Goal: Transaction & Acquisition: Purchase product/service

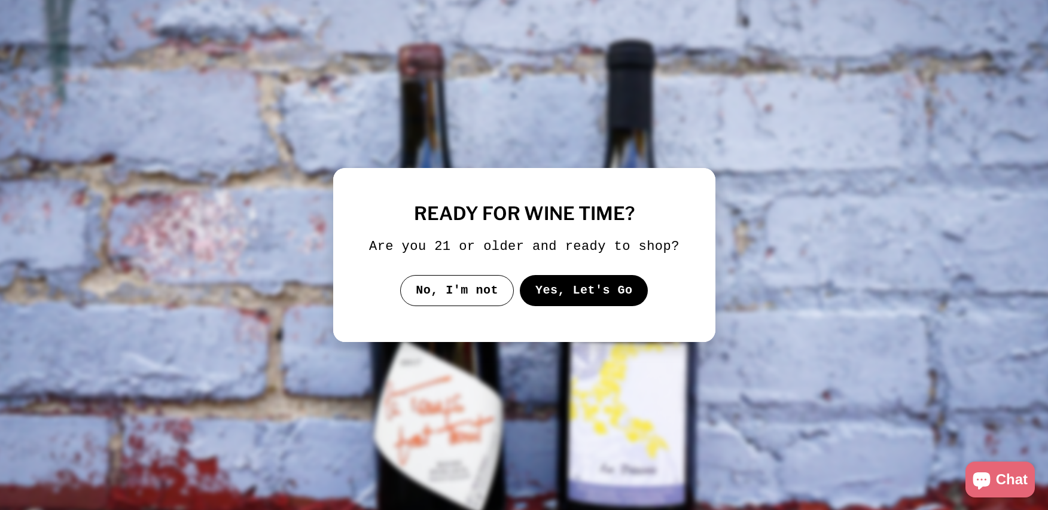
click at [563, 296] on button "Yes, Let's Go" at bounding box center [583, 290] width 129 height 31
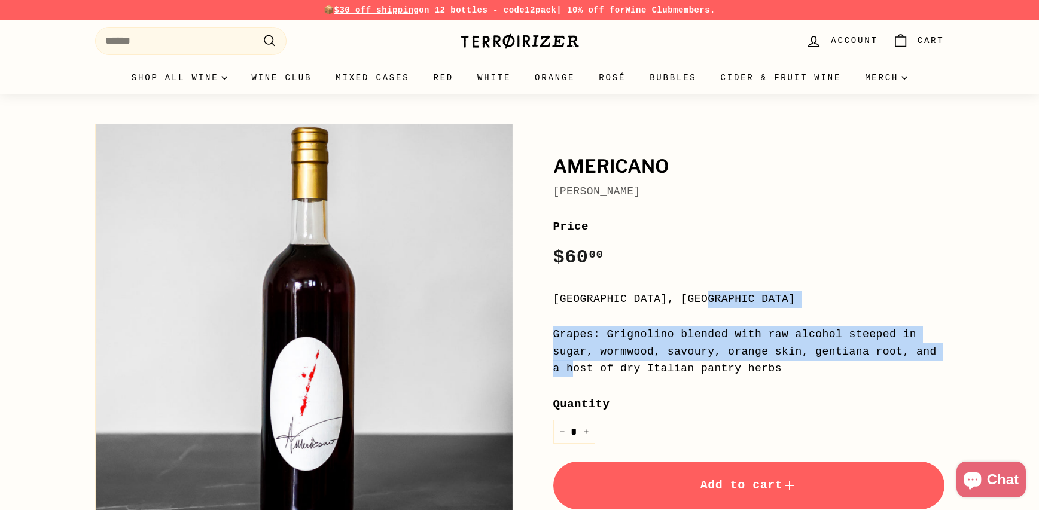
drag, startPoint x: 548, startPoint y: 295, endPoint x: 812, endPoint y: 356, distance: 270.8
click at [812, 356] on div "Americano Chinati Vergano Price Regular price $60 00 $60.00 / Piedmont, Italy G…" at bounding box center [735, 387] width 418 height 538
click at [812, 356] on div "Grapes: Grignolino blended with raw alcohol steeped in sugar, wormwood, savoury…" at bounding box center [748, 351] width 391 height 51
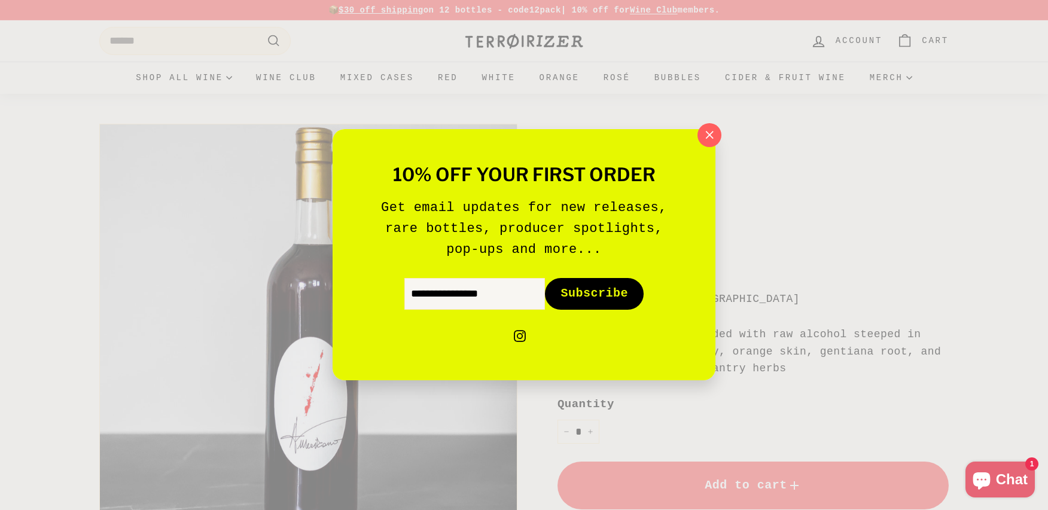
click at [723, 125] on div "10% off your first order Get email updates for new releases, rare bottles, prod…" at bounding box center [524, 255] width 1048 height 510
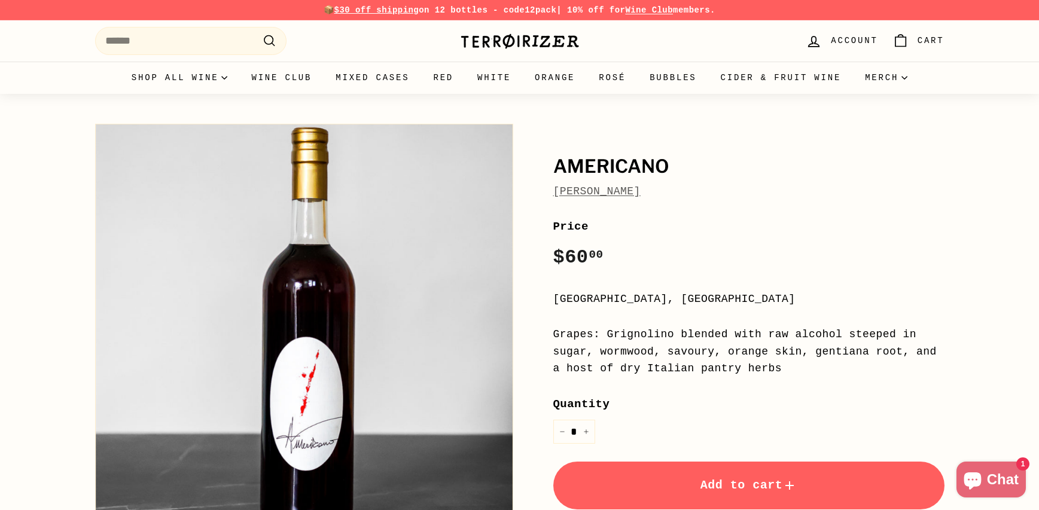
drag, startPoint x: 320, startPoint y: 10, endPoint x: 762, endPoint y: 13, distance: 442.0
click at [762, 13] on p "📦 $30 off shipping on 12 bottles - code 12pack | 10% off for Wine Club members." at bounding box center [519, 10] width 849 height 13
click at [736, 37] on div "Search Account 0 Cart . . . Site navigation Close" at bounding box center [770, 40] width 347 height 35
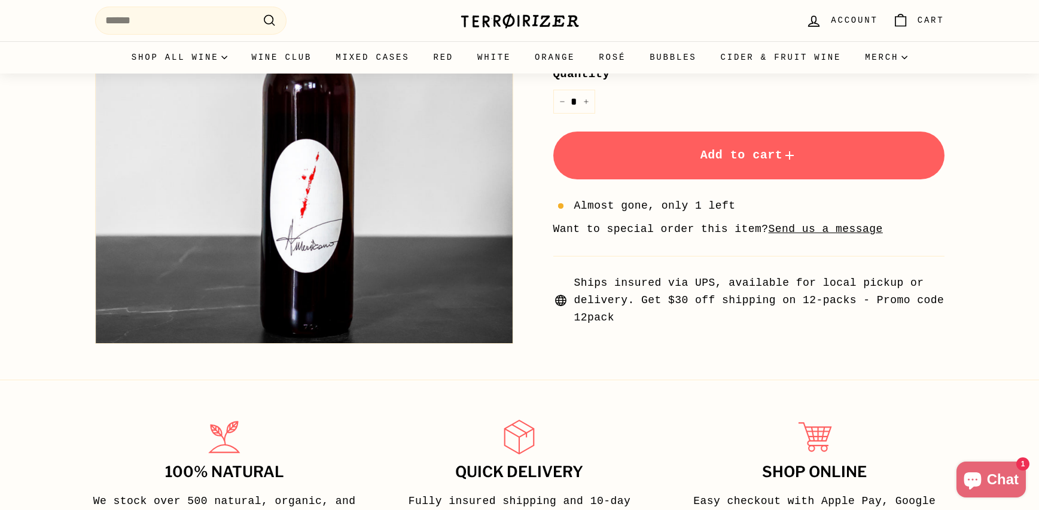
scroll to position [376, 0]
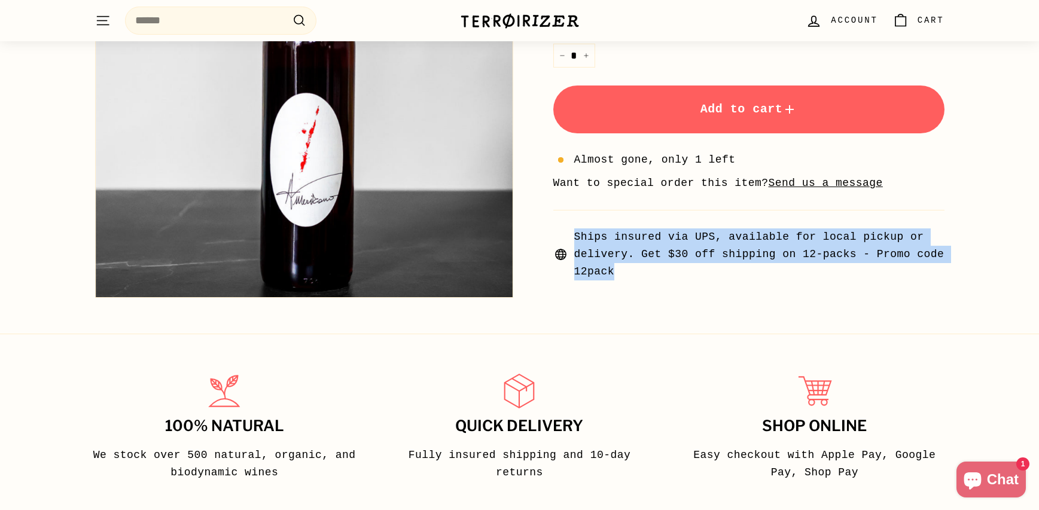
drag, startPoint x: 591, startPoint y: 231, endPoint x: 830, endPoint y: 270, distance: 242.3
click at [830, 270] on span "Ships insured via UPS, available for local pickup or delivery. Get $30 off ship…" at bounding box center [748, 253] width 391 height 51
click at [830, 270] on span "Ships insured via UPS, available for local pickup or delivery. Get $30 off ship…" at bounding box center [759, 253] width 370 height 51
drag, startPoint x: 830, startPoint y: 270, endPoint x: 584, endPoint y: 236, distance: 248.1
click at [584, 236] on span "Ships insured via UPS, available for local pickup or delivery. Get $30 off ship…" at bounding box center [759, 253] width 370 height 51
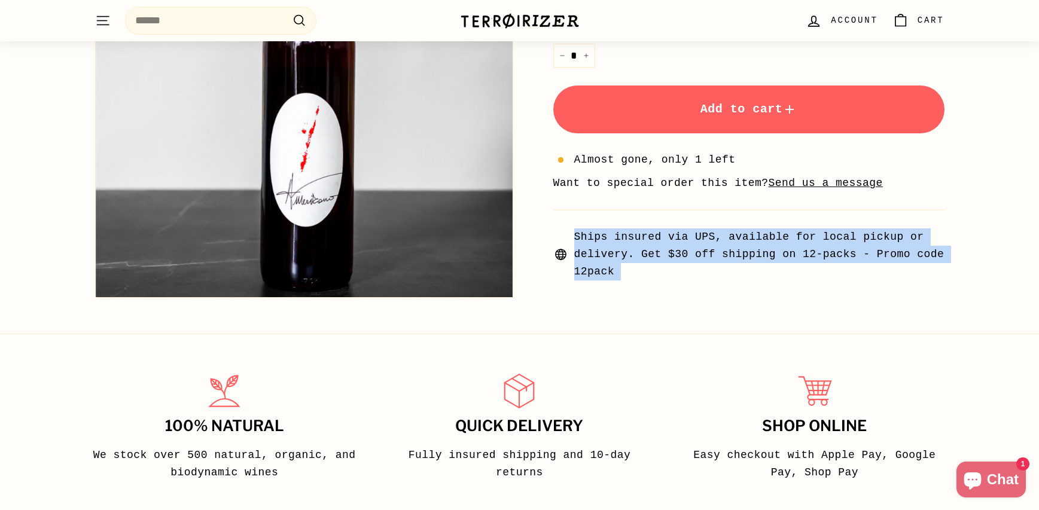
click at [584, 236] on span "Ships insured via UPS, available for local pickup or delivery. Get $30 off ship…" at bounding box center [759, 253] width 370 height 51
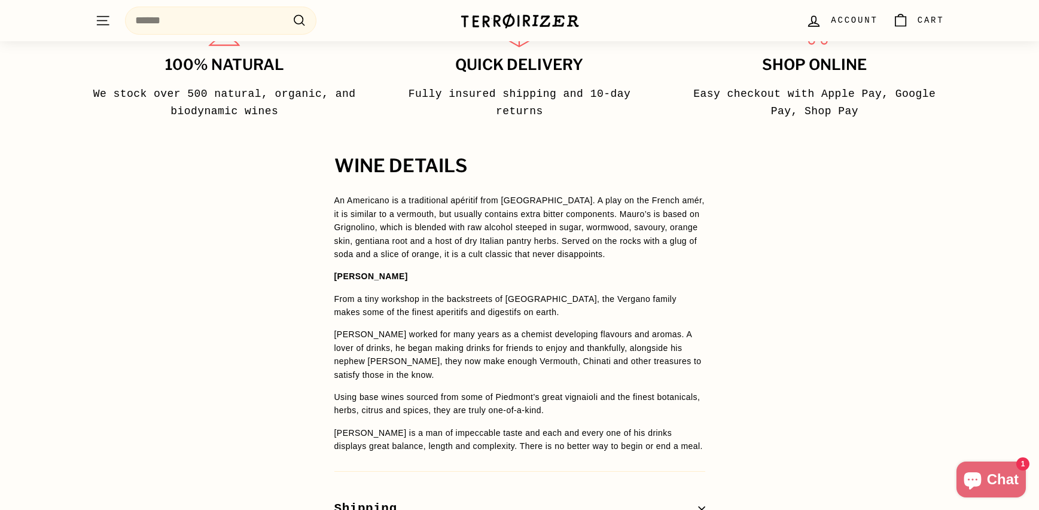
scroll to position [751, 0]
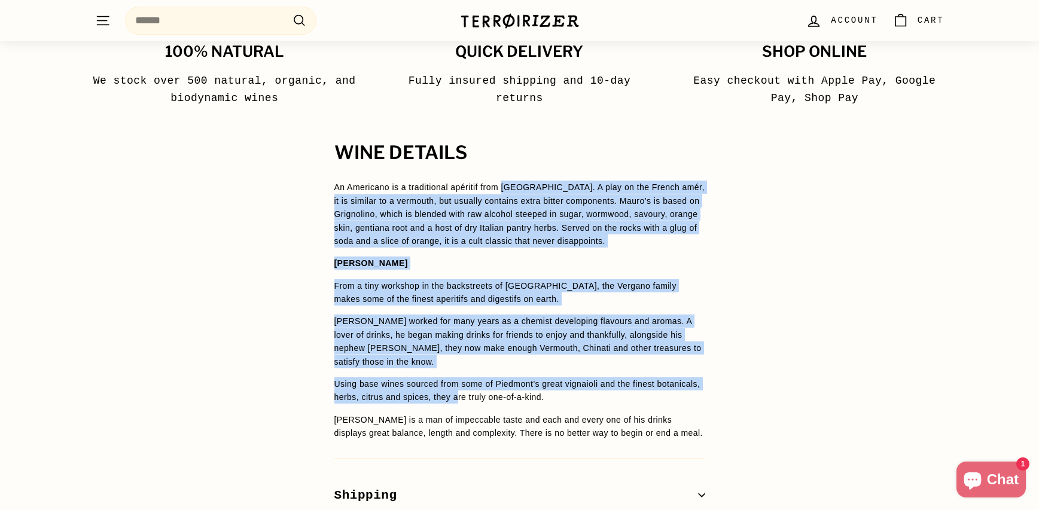
drag, startPoint x: 510, startPoint y: 188, endPoint x: 511, endPoint y: 397, distance: 208.7
click at [511, 397] on span "An Americano is a traditional apéritif from Piedmont. A play on the French amér…" at bounding box center [519, 310] width 371 height 259
click at [511, 397] on p "Using base wines sourced from some of Piedmont’s great vignaioli and the finest…" at bounding box center [519, 390] width 371 height 27
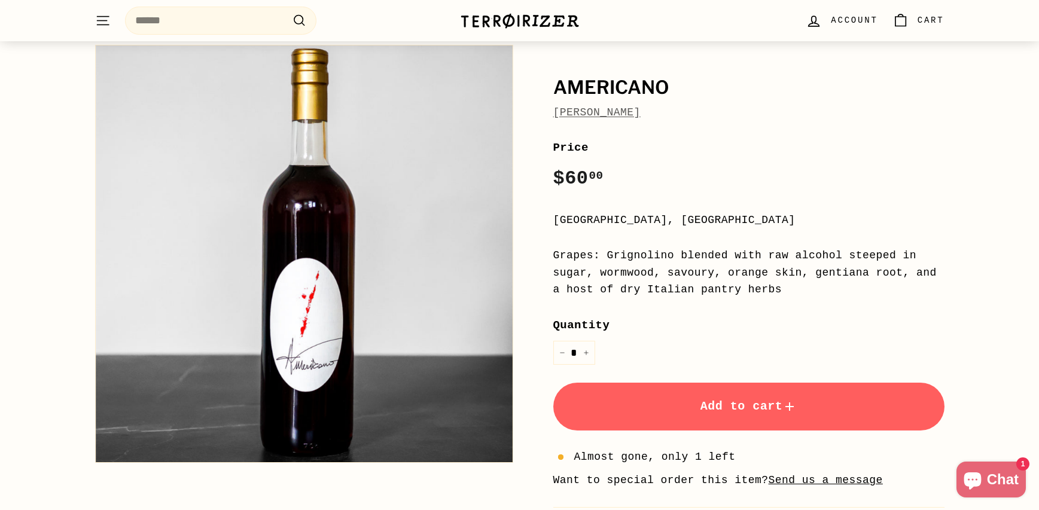
scroll to position [93, 0]
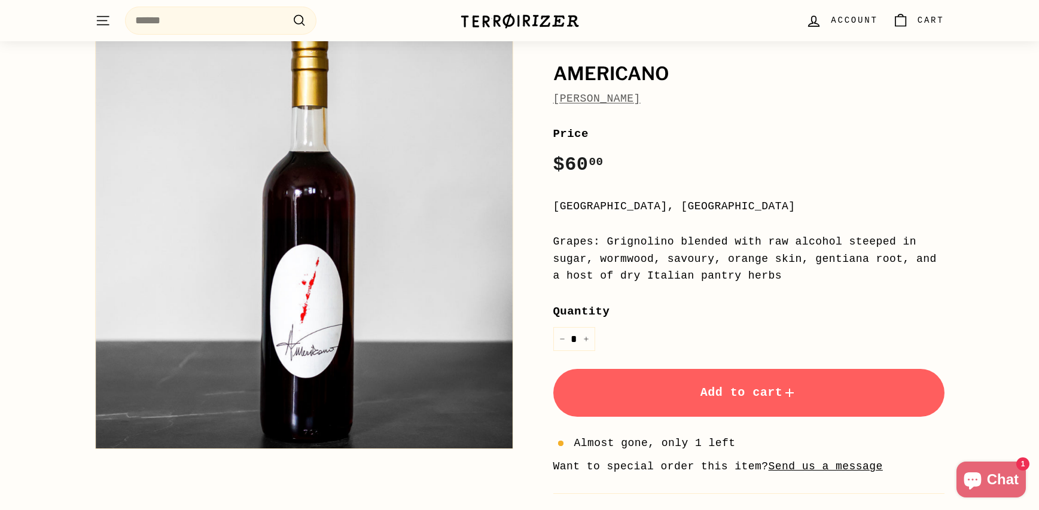
click at [743, 383] on button "Add to cart" at bounding box center [748, 393] width 391 height 48
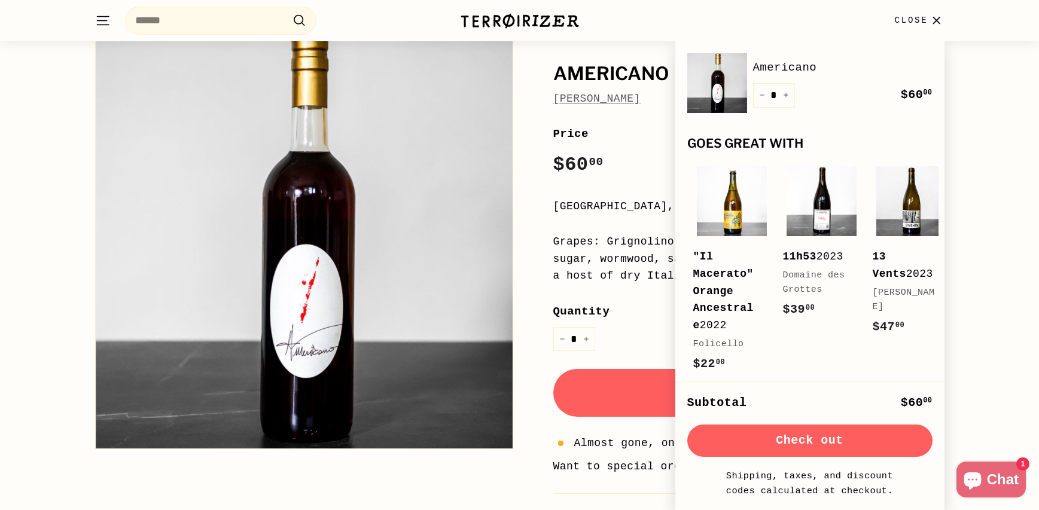
click at [782, 446] on button "Check out" at bounding box center [809, 441] width 245 height 32
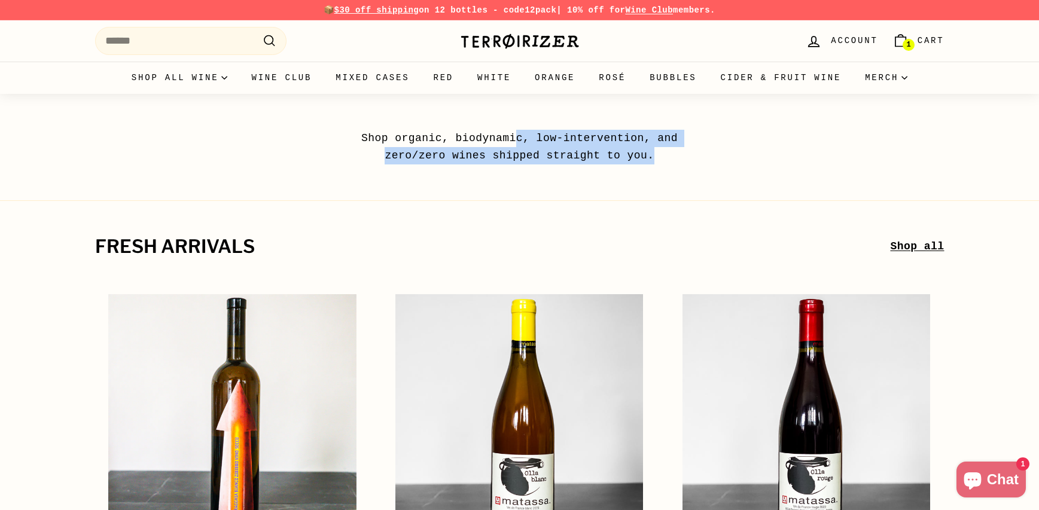
drag, startPoint x: 517, startPoint y: 139, endPoint x: 663, endPoint y: 160, distance: 146.8
click at [663, 160] on p "Shop organic, biodynamic, low-intervention, and zero/zero wines shipped straigh…" at bounding box center [519, 147] width 371 height 35
drag, startPoint x: 663, startPoint y: 160, endPoint x: 349, endPoint y: 144, distance: 314.4
click at [349, 144] on p "Shop organic, biodynamic, low-intervention, and zero/zero wines shipped straigh…" at bounding box center [519, 147] width 371 height 35
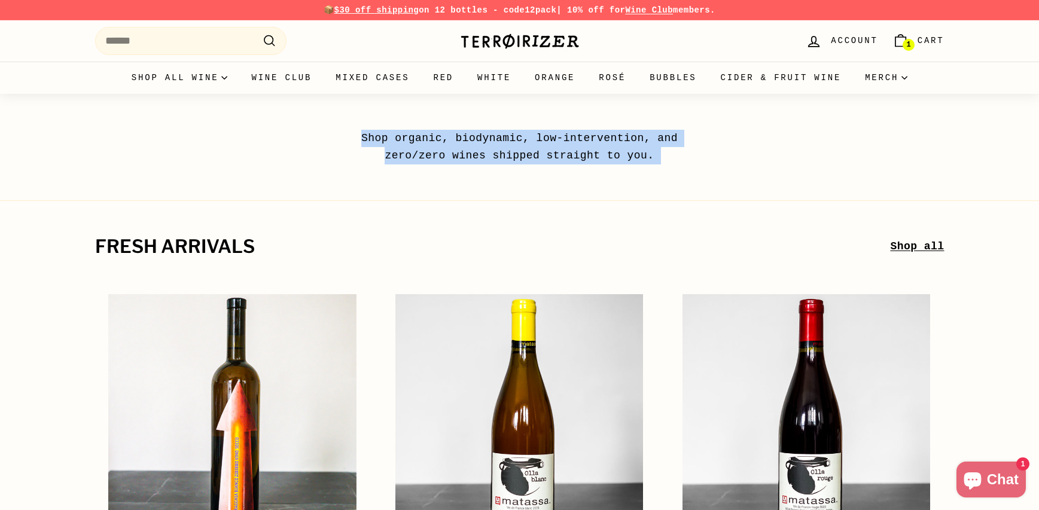
click at [349, 144] on p "Shop organic, biodynamic, low-intervention, and zero/zero wines shipped straigh…" at bounding box center [519, 147] width 371 height 35
drag, startPoint x: 348, startPoint y: 130, endPoint x: 721, endPoint y: 160, distance: 374.4
click at [721, 160] on div "Shop organic, biodynamic, low-intervention, and zero/zero wines shipped straigh…" at bounding box center [519, 147] width 419 height 35
drag, startPoint x: 556, startPoint y: 147, endPoint x: 300, endPoint y: 125, distance: 256.9
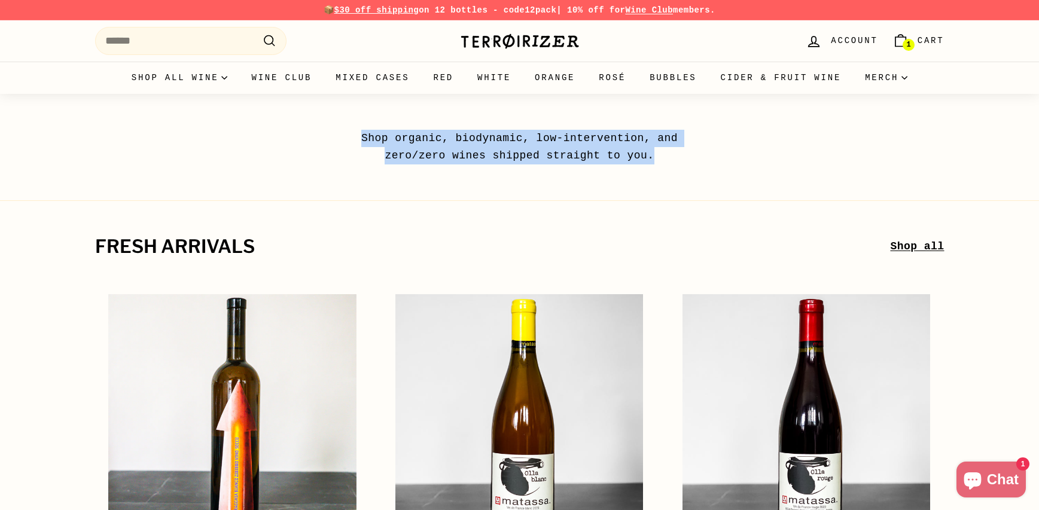
click at [321, 128] on div "Shop organic, biodynamic, low-intervention, and zero/zero wines shipped straigh…" at bounding box center [519, 129] width 1039 height 71
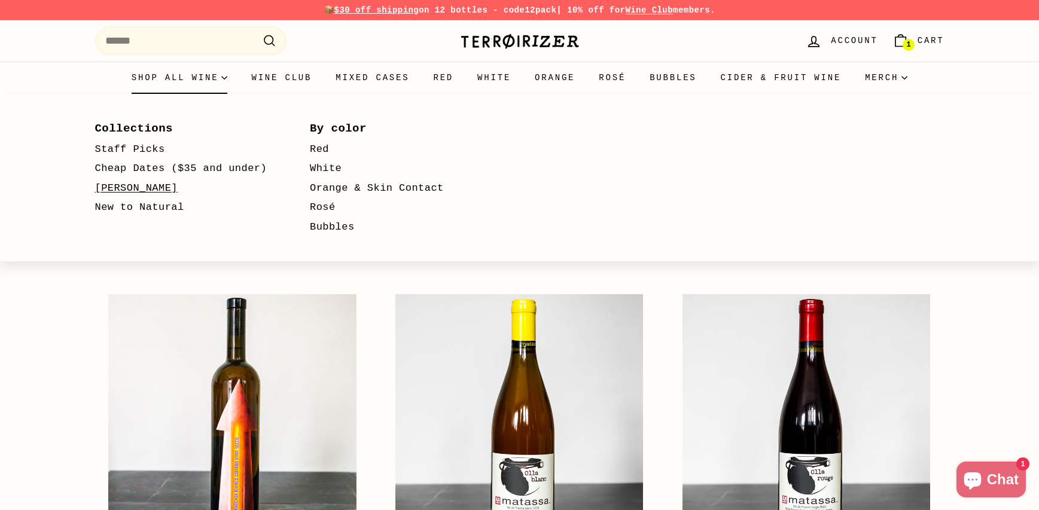
click at [129, 182] on link "[PERSON_NAME]" at bounding box center [185, 189] width 181 height 20
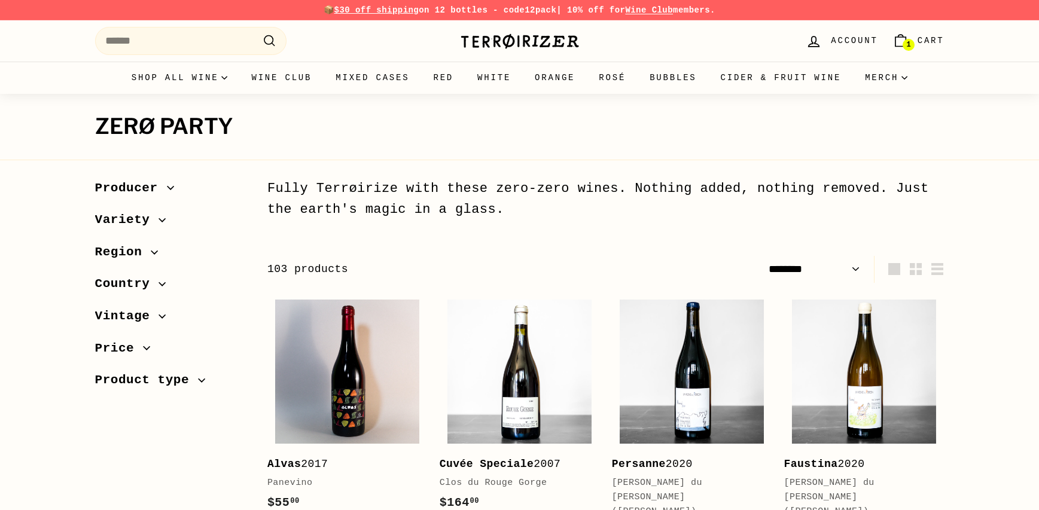
select select "******"
drag, startPoint x: 404, startPoint y: 184, endPoint x: 912, endPoint y: 209, distance: 508.4
click at [912, 209] on div "Fully Terrøirize with these zero-zero wines. Nothing added, nothing removed. Ju…" at bounding box center [605, 199] width 677 height 42
drag, startPoint x: 739, startPoint y: 208, endPoint x: 666, endPoint y: 207, distance: 73.0
click at [734, 208] on div "Fully Terrøirize with these zero-zero wines. Nothing added, nothing removed. Ju…" at bounding box center [605, 199] width 677 height 42
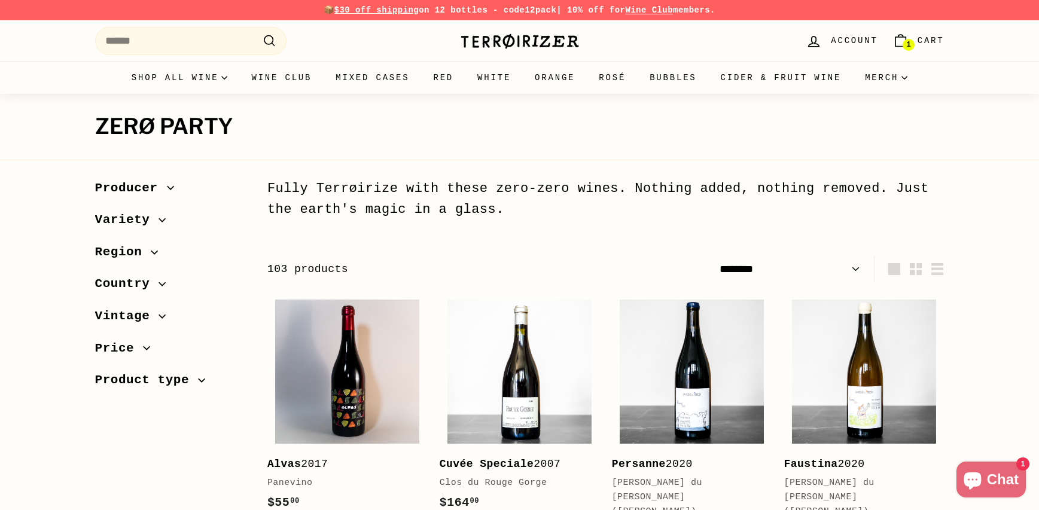
drag, startPoint x: 666, startPoint y: 207, endPoint x: 400, endPoint y: 184, distance: 266.5
click at [400, 184] on div "Fully Terrøirize with these zero-zero wines. Nothing added, nothing removed. Ju…" at bounding box center [605, 199] width 677 height 42
click at [453, 83] on link "Red" at bounding box center [443, 78] width 44 height 32
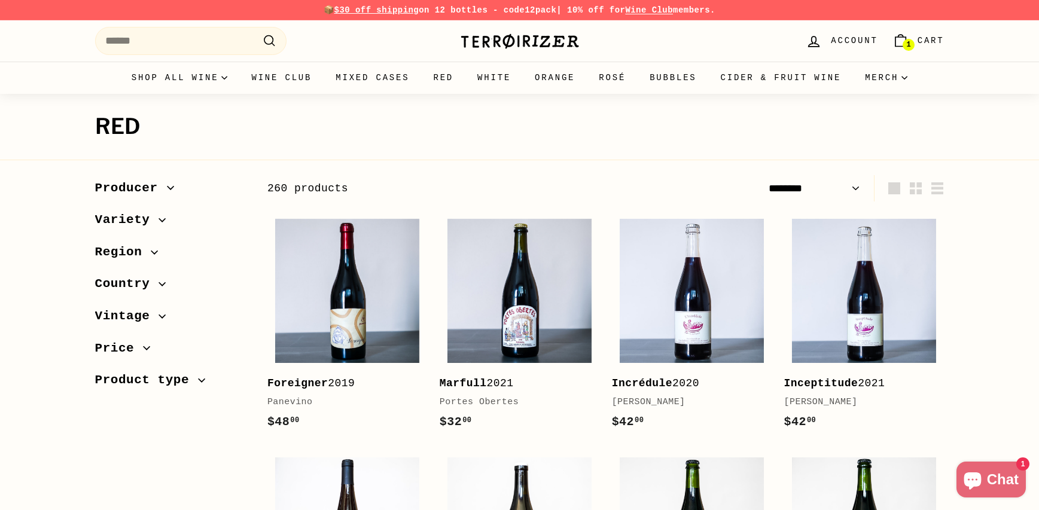
select select "******"
click at [154, 252] on icon "button" at bounding box center [154, 252] width 7 height 7
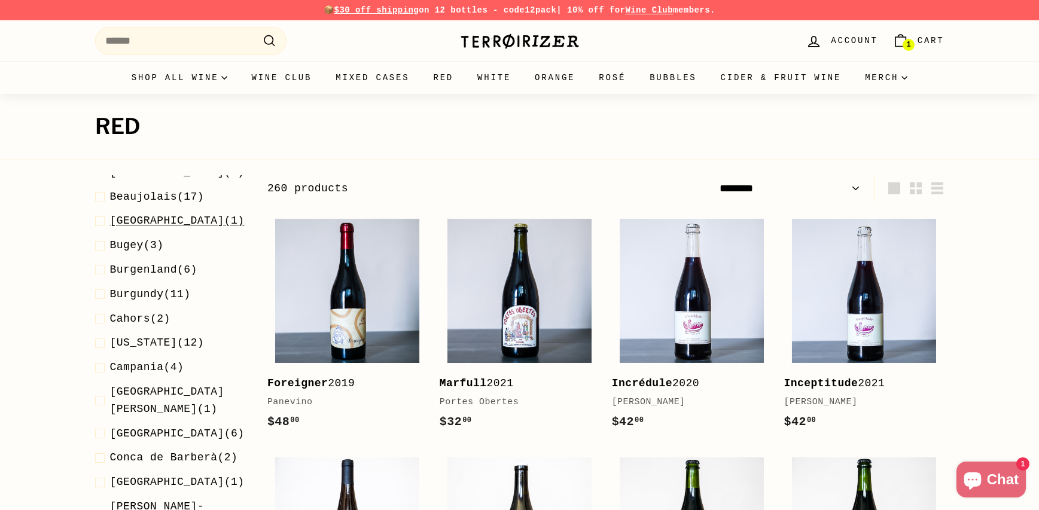
scroll to position [290, 0]
click at [144, 214] on span "Bordeaux" at bounding box center [167, 220] width 114 height 12
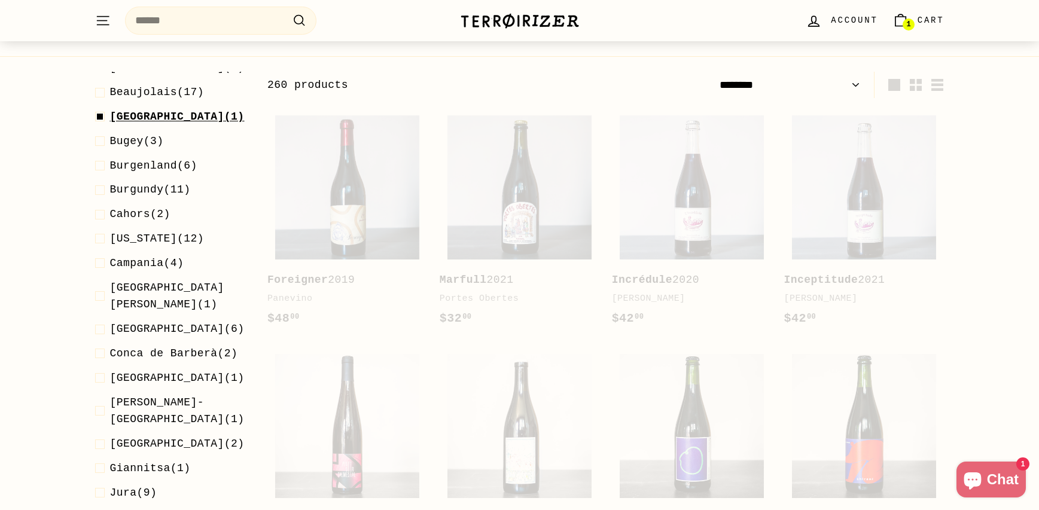
scroll to position [128, 0]
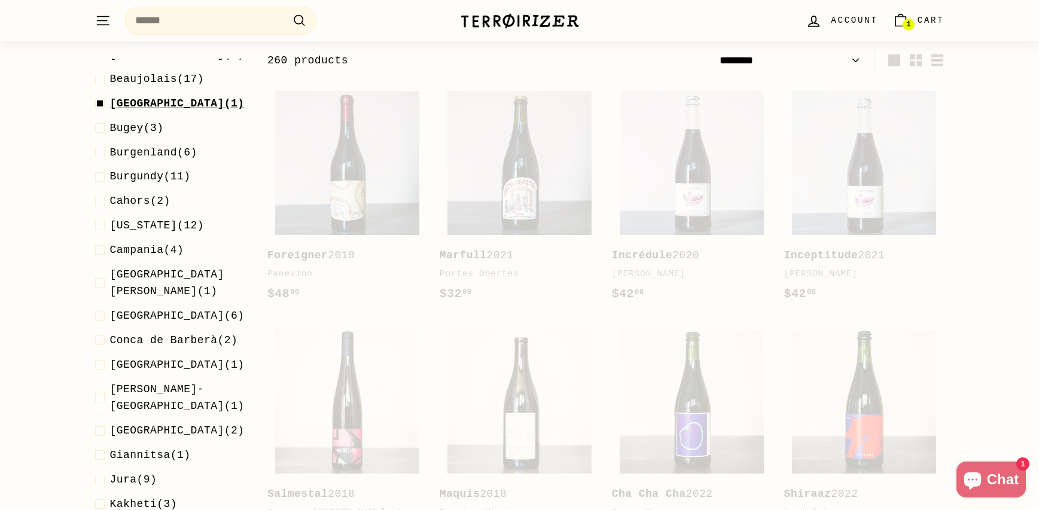
select select "******"
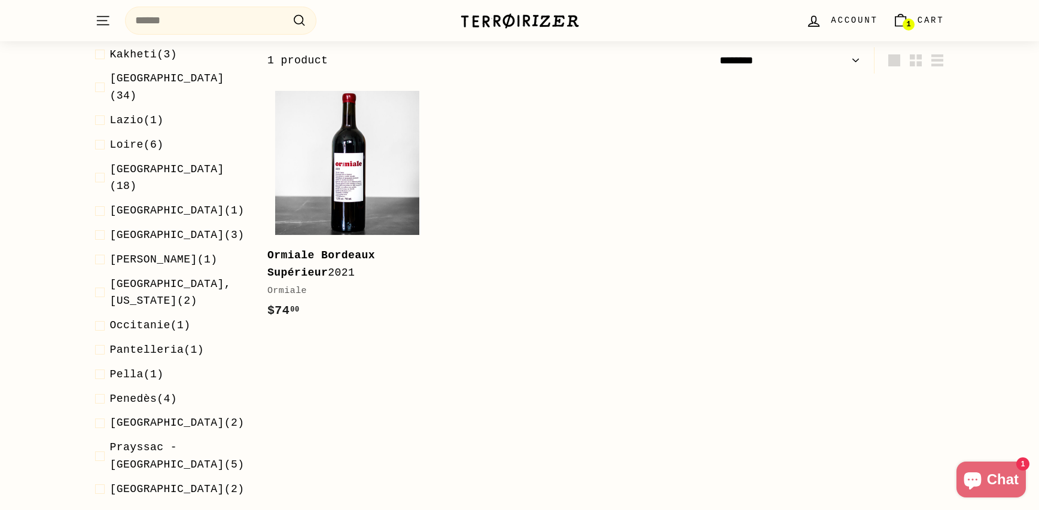
scroll to position [770, 0]
click at [130, 415] on span "Piedmont" at bounding box center [167, 421] width 114 height 12
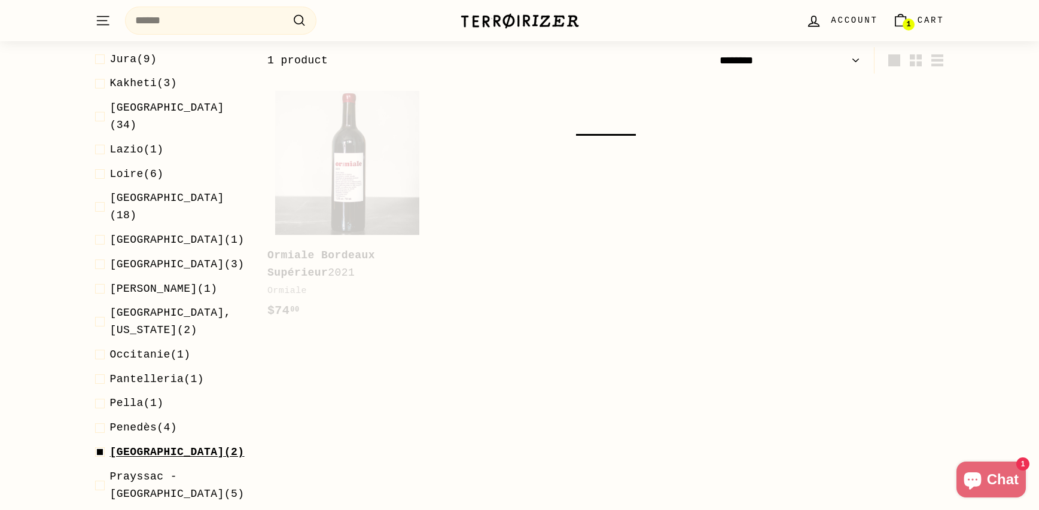
scroll to position [801, 0]
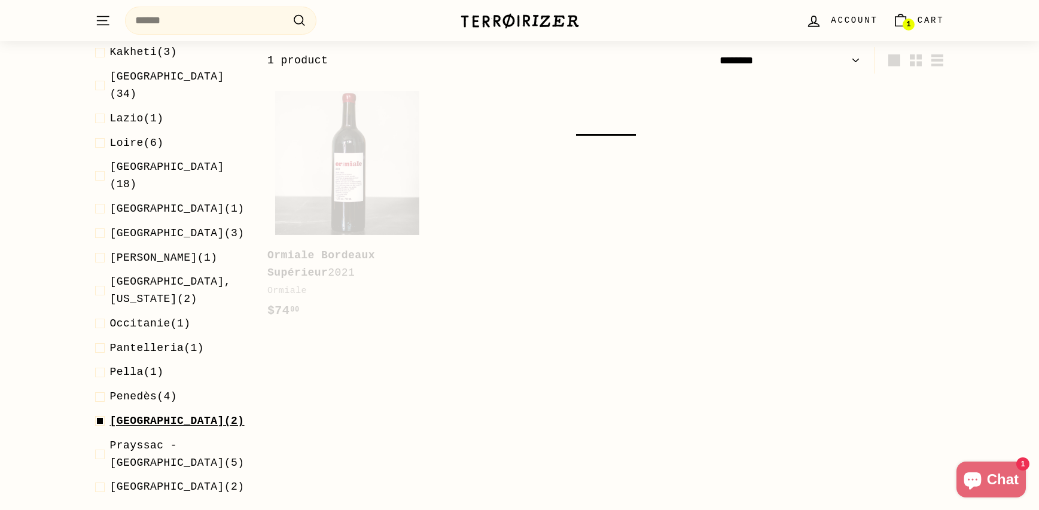
select select "******"
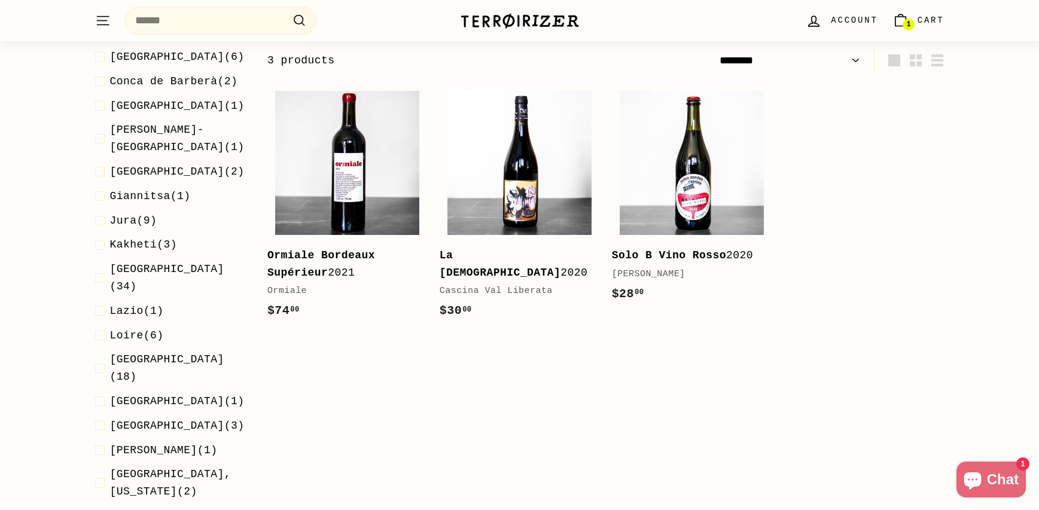
scroll to position [626, 0]
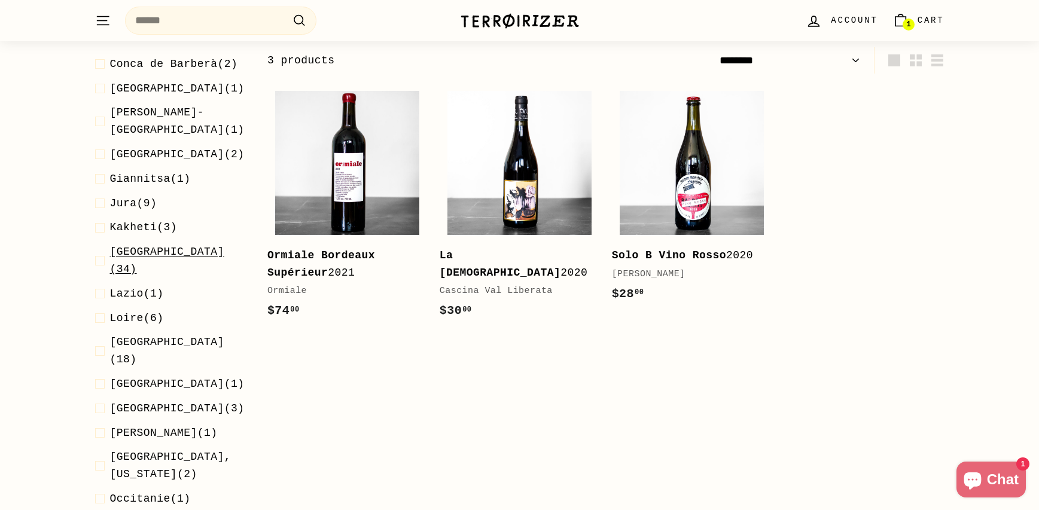
click at [145, 246] on span "Languedoc-Roussillon" at bounding box center [167, 252] width 114 height 12
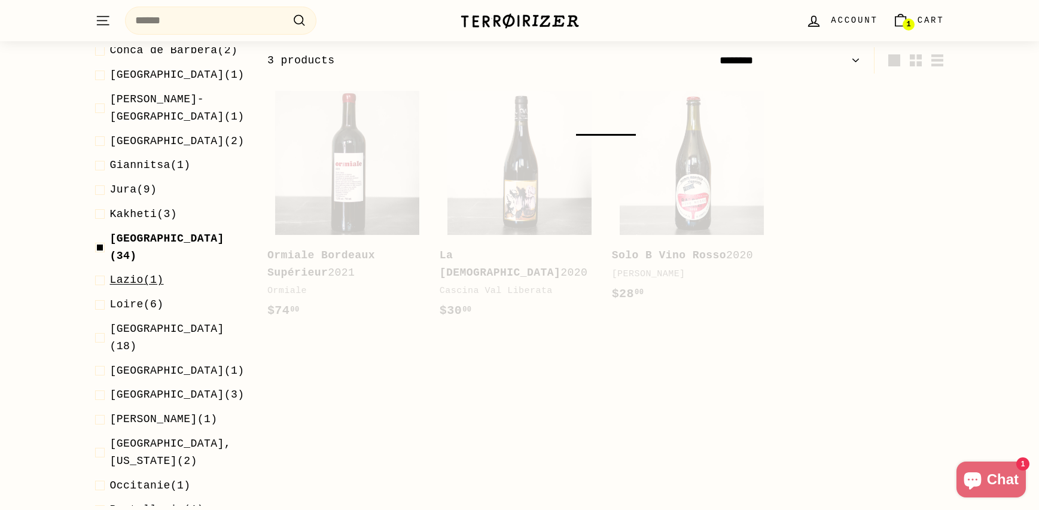
select select "******"
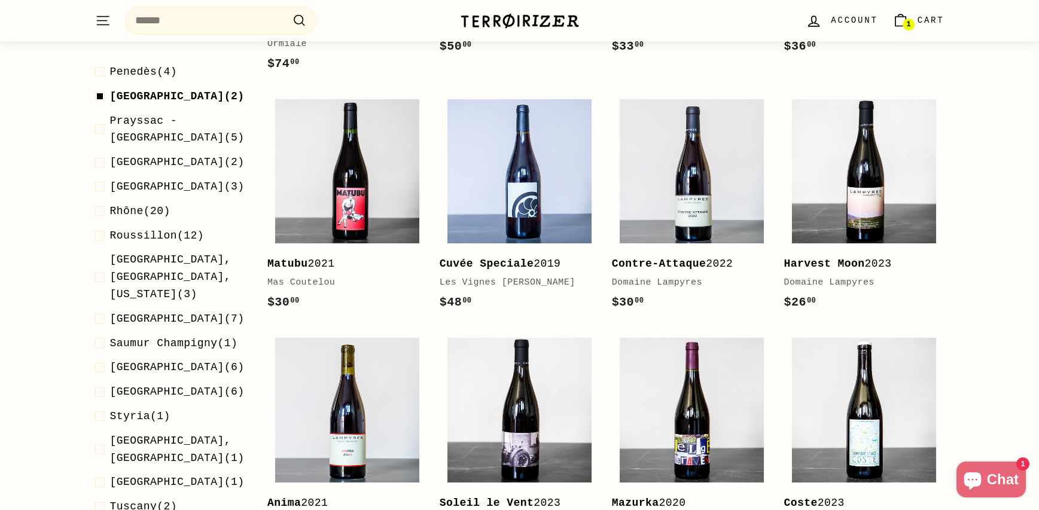
scroll to position [1184, 0]
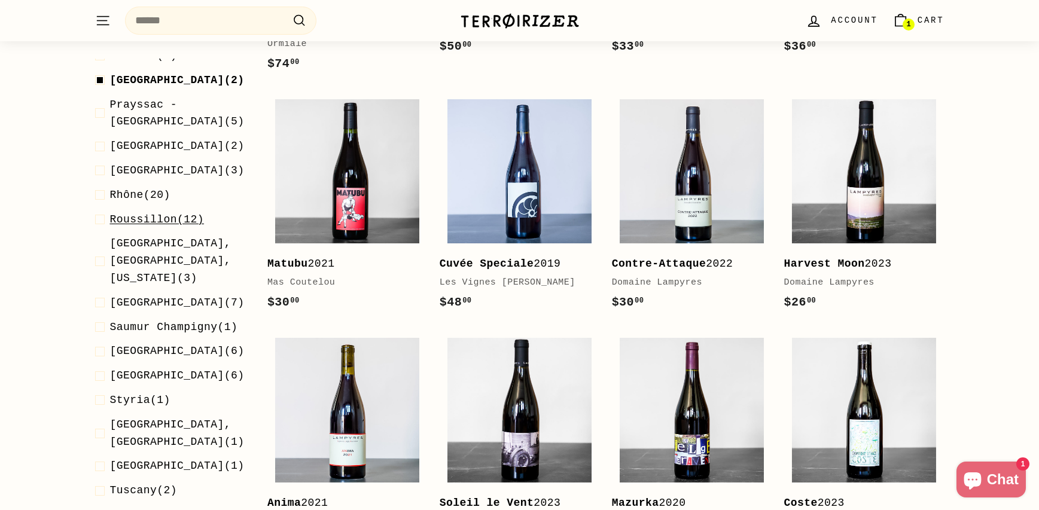
click at [159, 214] on span "Roussillon" at bounding box center [144, 220] width 68 height 12
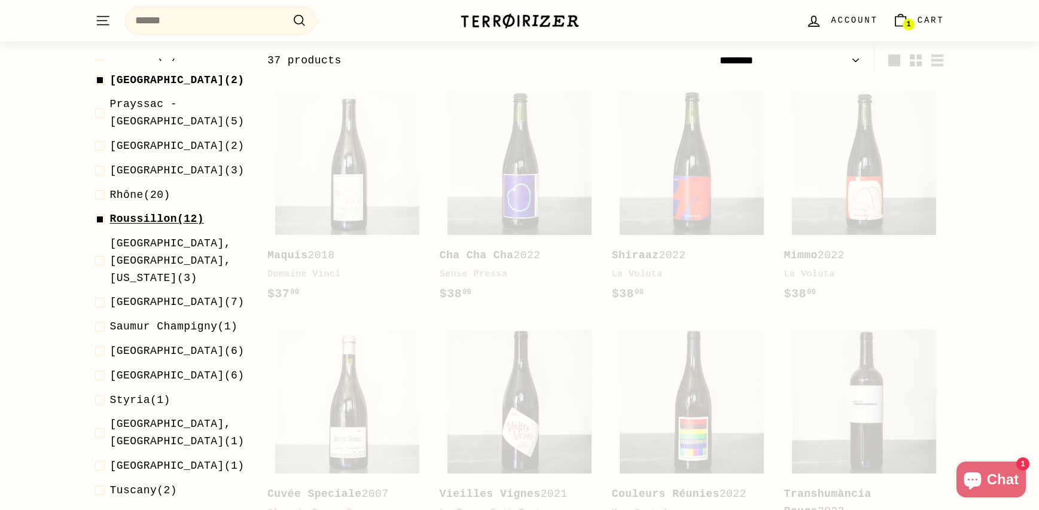
select select "******"
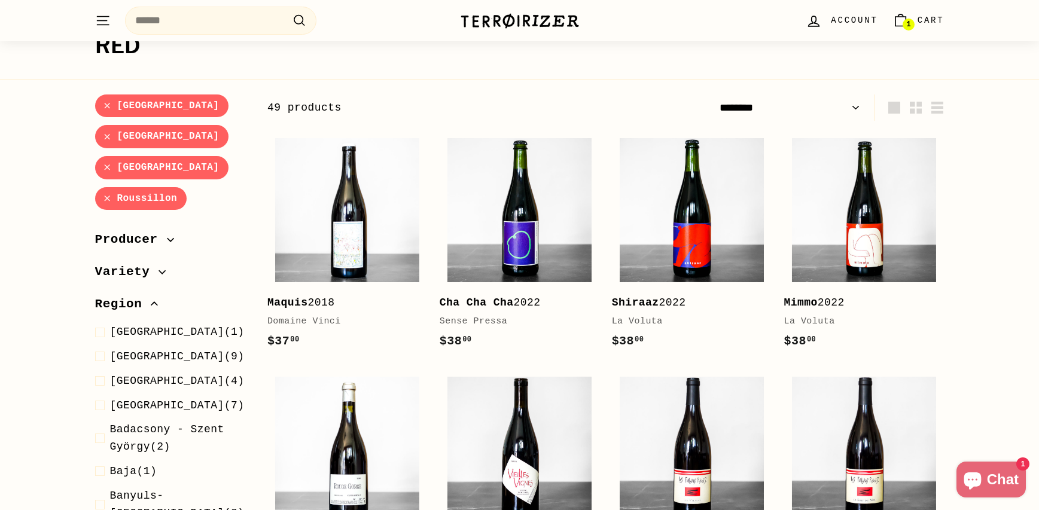
scroll to position [0, 0]
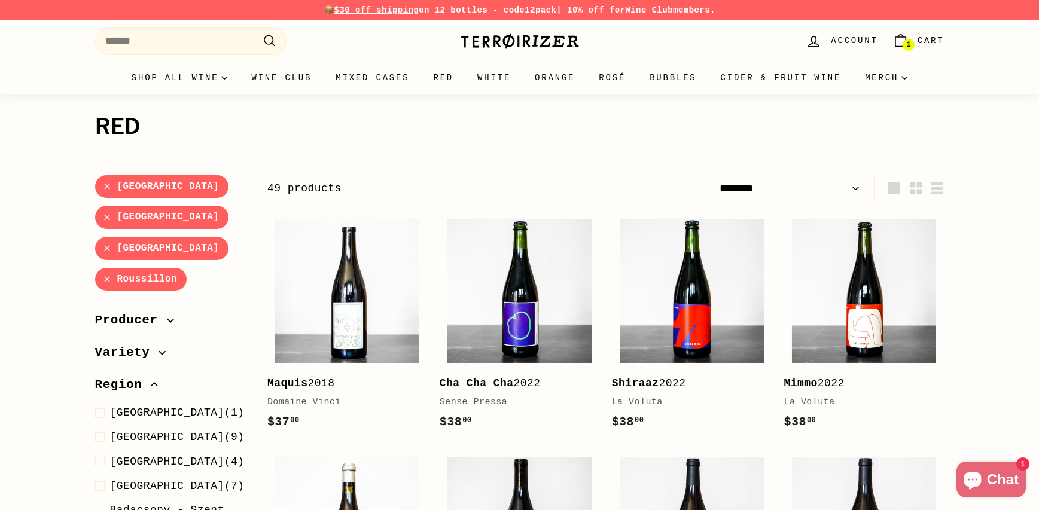
click at [108, 260] on link "Piedmont" at bounding box center [162, 248] width 134 height 23
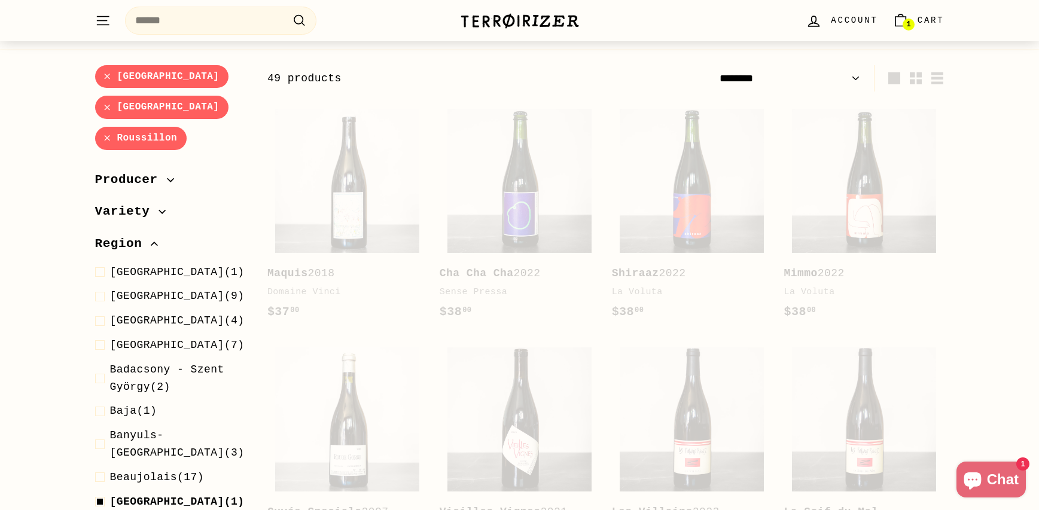
scroll to position [128, 0]
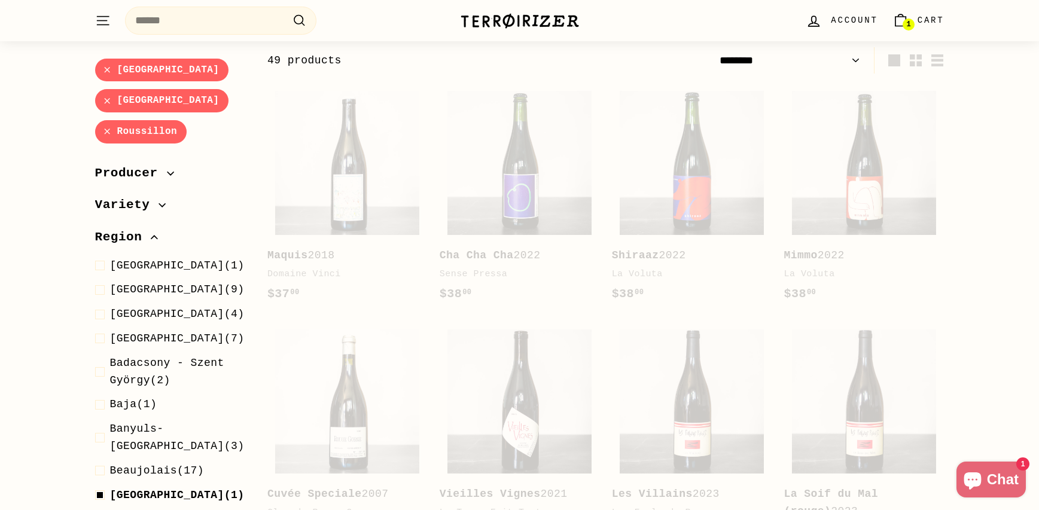
select select "******"
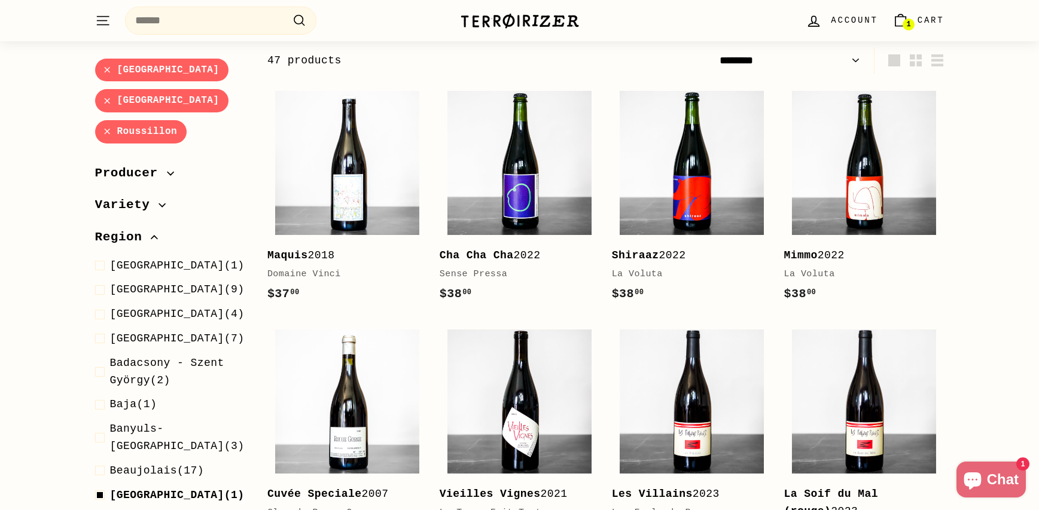
click at [106, 109] on link "Languedoc-Roussillon" at bounding box center [162, 101] width 134 height 23
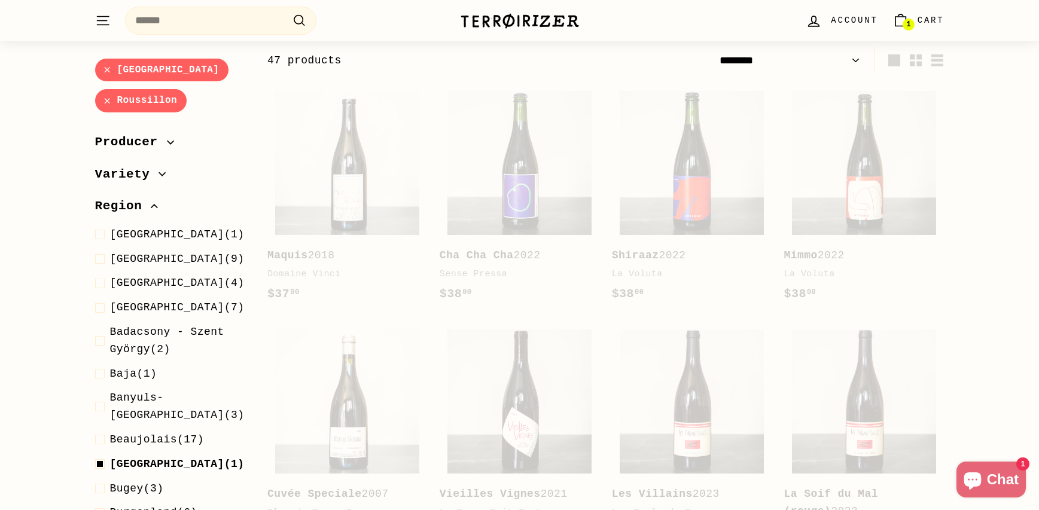
click at [106, 71] on link "Bordeaux" at bounding box center [162, 70] width 134 height 23
select select "******"
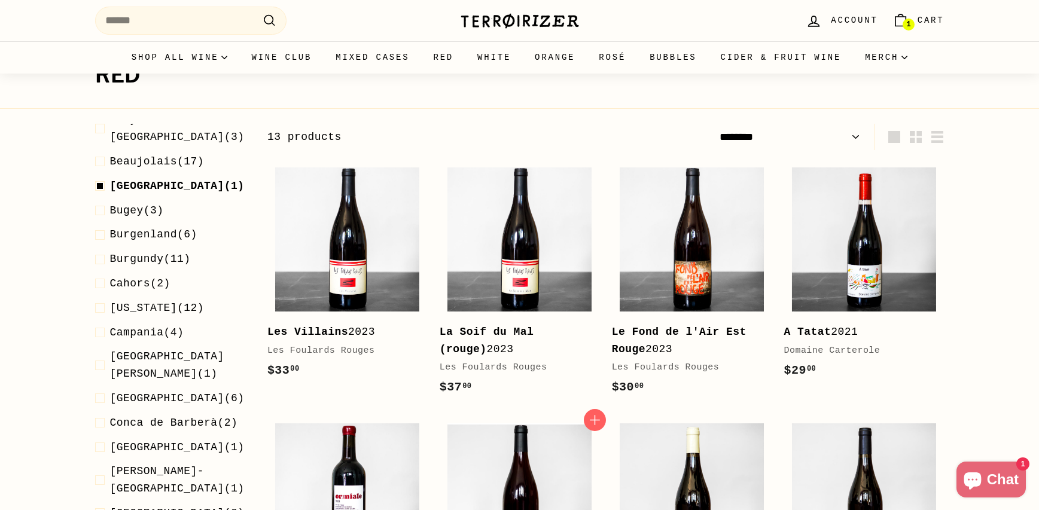
scroll to position [2, 0]
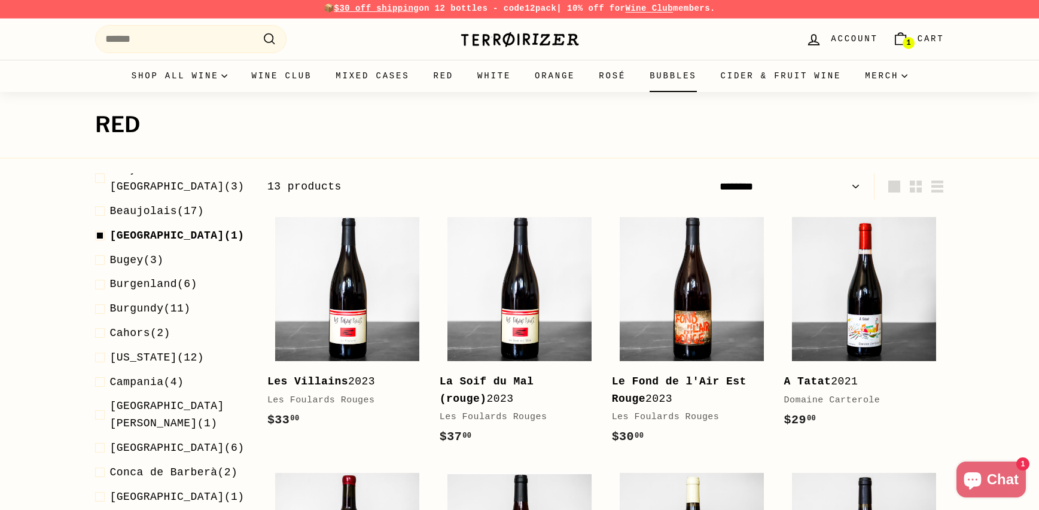
click at [660, 81] on link "Bubbles" at bounding box center [673, 76] width 71 height 32
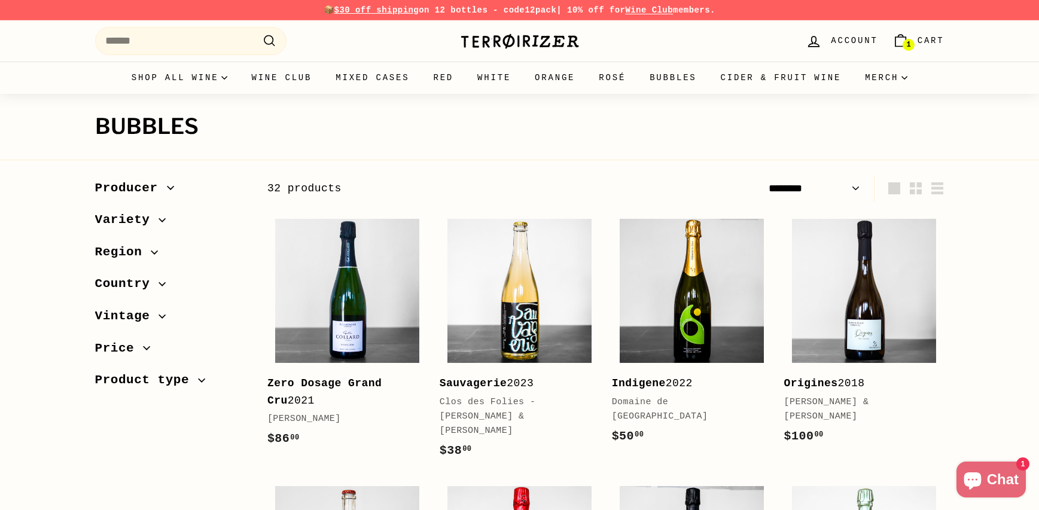
select select "******"
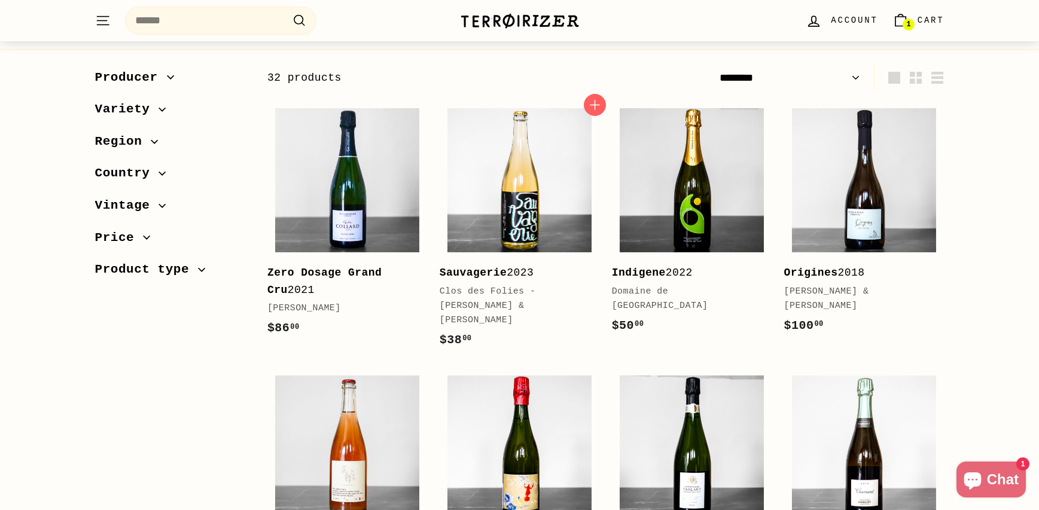
scroll to position [135, 0]
